Goal: Information Seeking & Learning: Learn about a topic

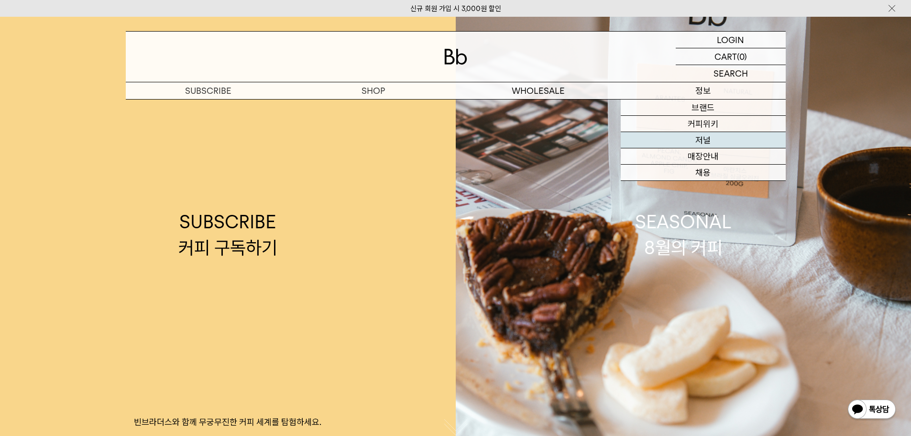
click at [717, 142] on link "저널" at bounding box center [703, 140] width 165 height 16
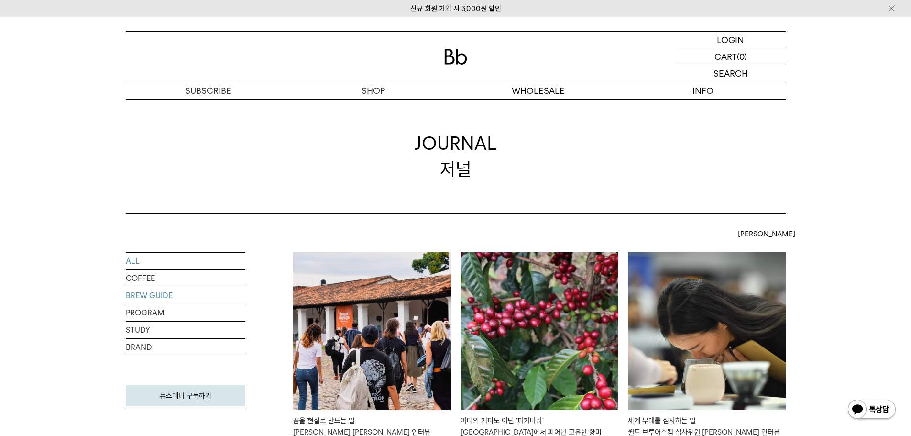
click at [165, 297] on link "BREW GUIDE" at bounding box center [186, 295] width 120 height 17
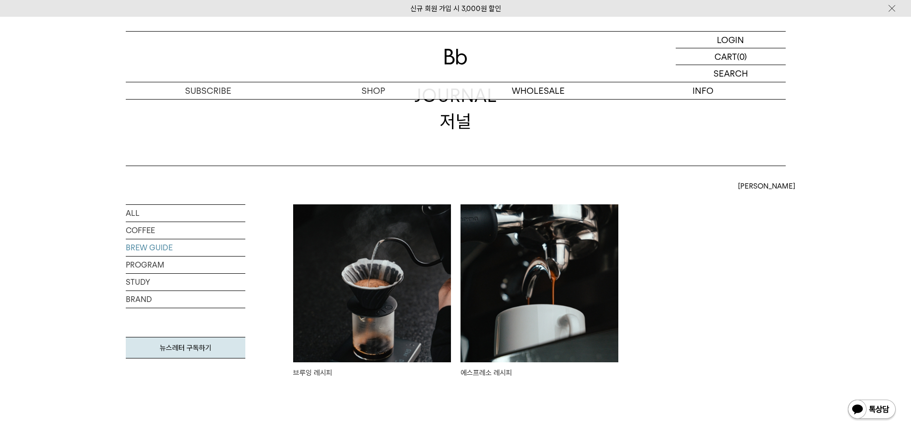
click at [539, 299] on img at bounding box center [540, 283] width 158 height 158
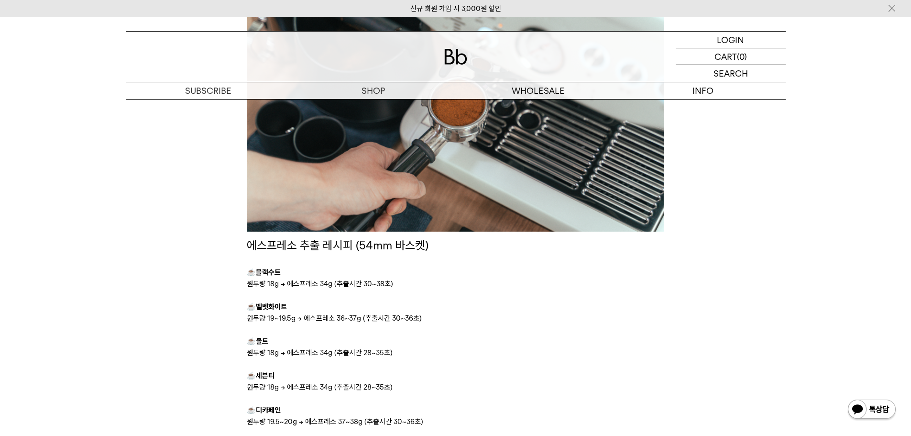
scroll to position [1100, 0]
